Goal: Transaction & Acquisition: Purchase product/service

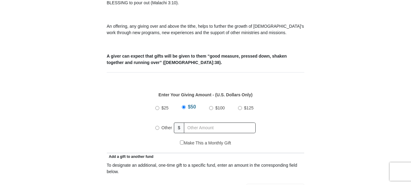
scroll to position [243, 0]
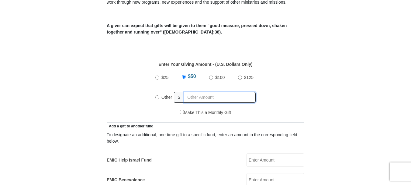
radio input "true"
click at [200, 92] on input "text" at bounding box center [221, 97] width 70 height 11
type input "200"
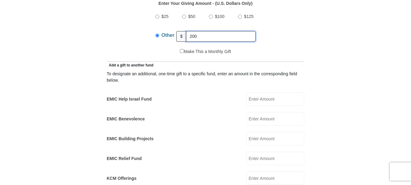
scroll to position [335, 0]
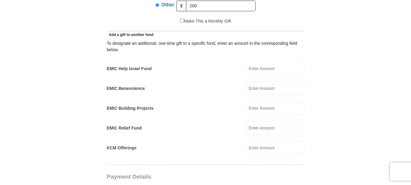
click at [262, 62] on input "EMIC Help Israel Fund" at bounding box center [275, 68] width 58 height 13
type input "10"
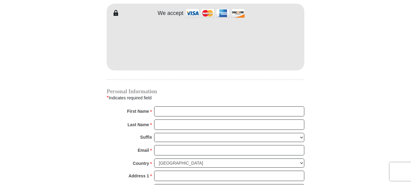
scroll to position [548, 0]
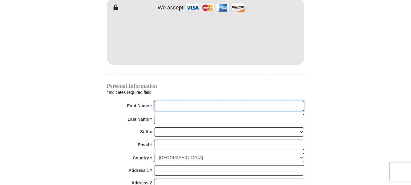
click at [202, 101] on input "First Name *" at bounding box center [229, 106] width 150 height 10
type input "J"
type input "Amay and [DEMOGRAPHIC_DATA]"
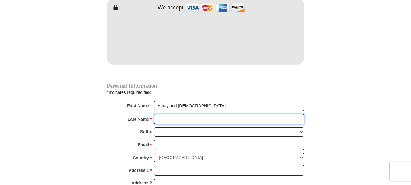
click at [191, 114] on input "Last Name *" at bounding box center [229, 119] width 150 height 10
click at [195, 114] on input "Last Name *" at bounding box center [229, 119] width 150 height 10
type input "[PERSON_NAME]"
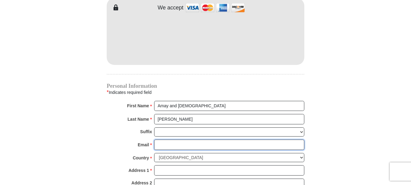
type input "[EMAIL_ADDRESS][DOMAIN_NAME]"
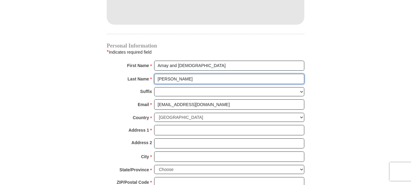
scroll to position [608, 0]
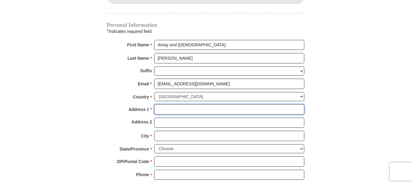
click at [179, 104] on input "Address 1 *" at bounding box center [229, 109] width 150 height 10
type input "[STREET_ADDRESS]"
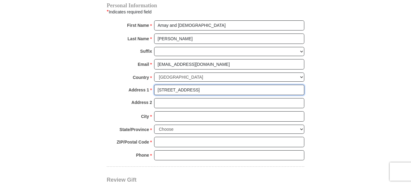
scroll to position [639, 0]
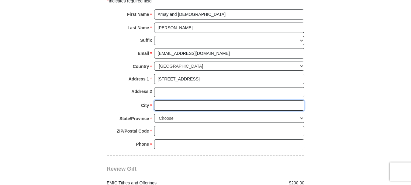
click at [192, 100] on input "City *" at bounding box center [229, 105] width 150 height 10
type input "[GEOGRAPHIC_DATA]"
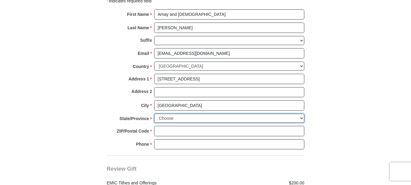
click at [193, 113] on select "Choose [US_STATE] [US_STATE] [US_STATE] [US_STATE] [US_STATE] Armed Forces Amer…" at bounding box center [229, 117] width 150 height 9
select select "FL"
click at [154, 113] on select "Choose [US_STATE] [US_STATE] [US_STATE] [US_STATE] [US_STATE] Armed Forces Amer…" at bounding box center [229, 117] width 150 height 9
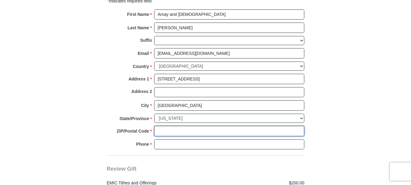
click at [180, 126] on input "ZIP/Postal Code *" at bounding box center [229, 131] width 150 height 10
type input "32258"
click at [182, 139] on input "Phone * *" at bounding box center [229, 144] width 150 height 10
type input "9046736456"
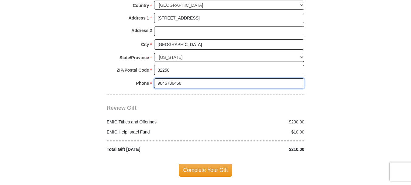
scroll to position [730, 0]
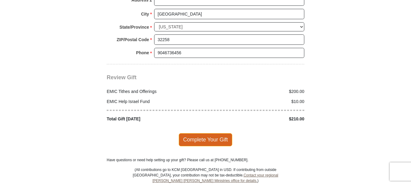
click at [204, 133] on span "Complete Your Gift" at bounding box center [206, 139] width 54 height 13
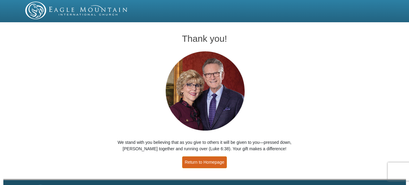
click at [209, 164] on link "Return to Homepage" at bounding box center [204, 162] width 45 height 12
